Goal: Find specific page/section: Find specific page/section

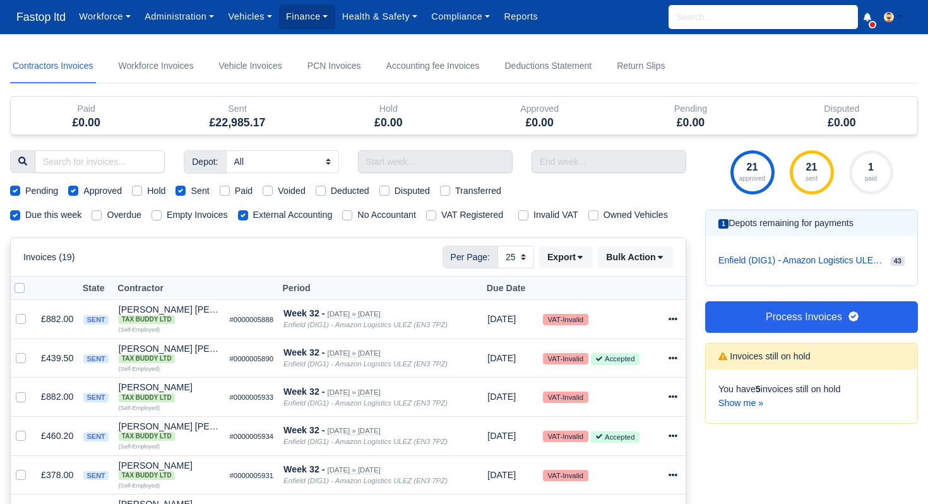
select select "25"
click at [678, 18] on input "search" at bounding box center [762, 17] width 189 height 24
type input "[PERSON_NAME]"
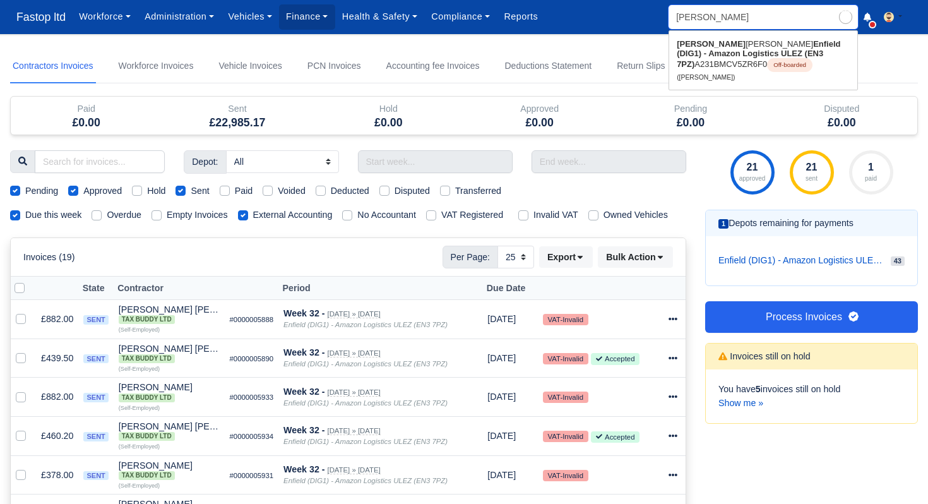
type input "[PERSON_NAME]"
type input "leonar"
type input "[PERSON_NAME]"
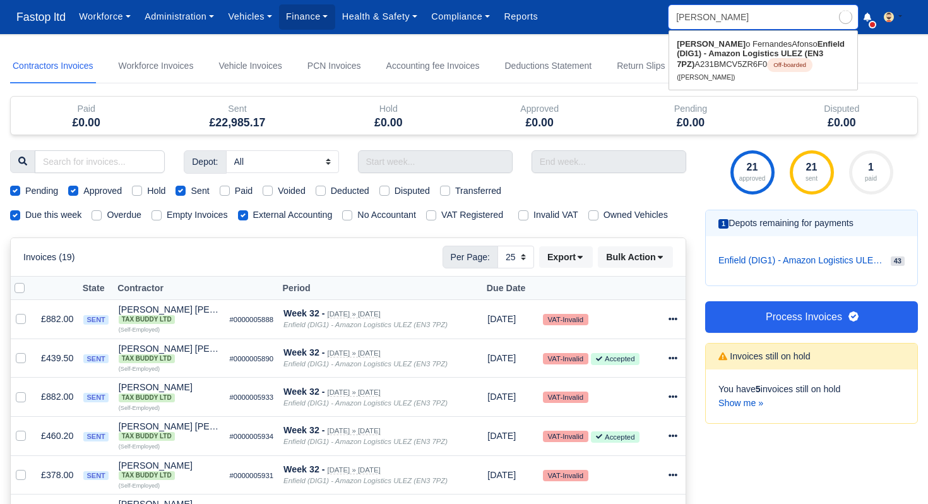
type input "[PERSON_NAME]"
click at [690, 50] on strong "Enfield (DIG1) - Amazon Logistics ULEZ (EN3 7PZ)" at bounding box center [756, 54] width 161 height 30
type input "[PERSON_NAME]"
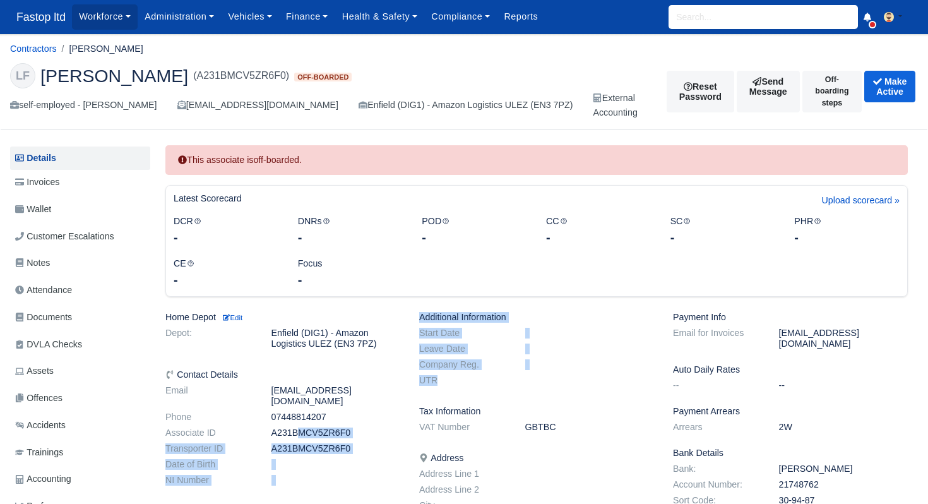
drag, startPoint x: 455, startPoint y: 384, endPoint x: 409, endPoint y: 421, distance: 59.6
click at [409, 419] on div "Home Depot Edit Depot: Enfield (DIG1) - Amazon Logistics ULEZ (EN3 7PZ) Contact…" at bounding box center [536, 496] width 761 height 368
click at [67, 185] on link "Invoices" at bounding box center [80, 182] width 140 height 25
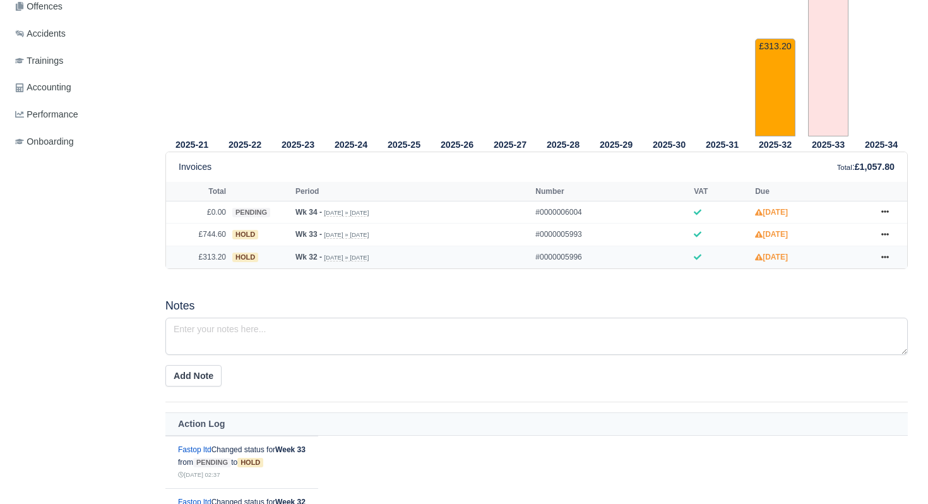
scroll to position [390, 0]
